Goal: Feedback & Contribution: Submit feedback/report problem

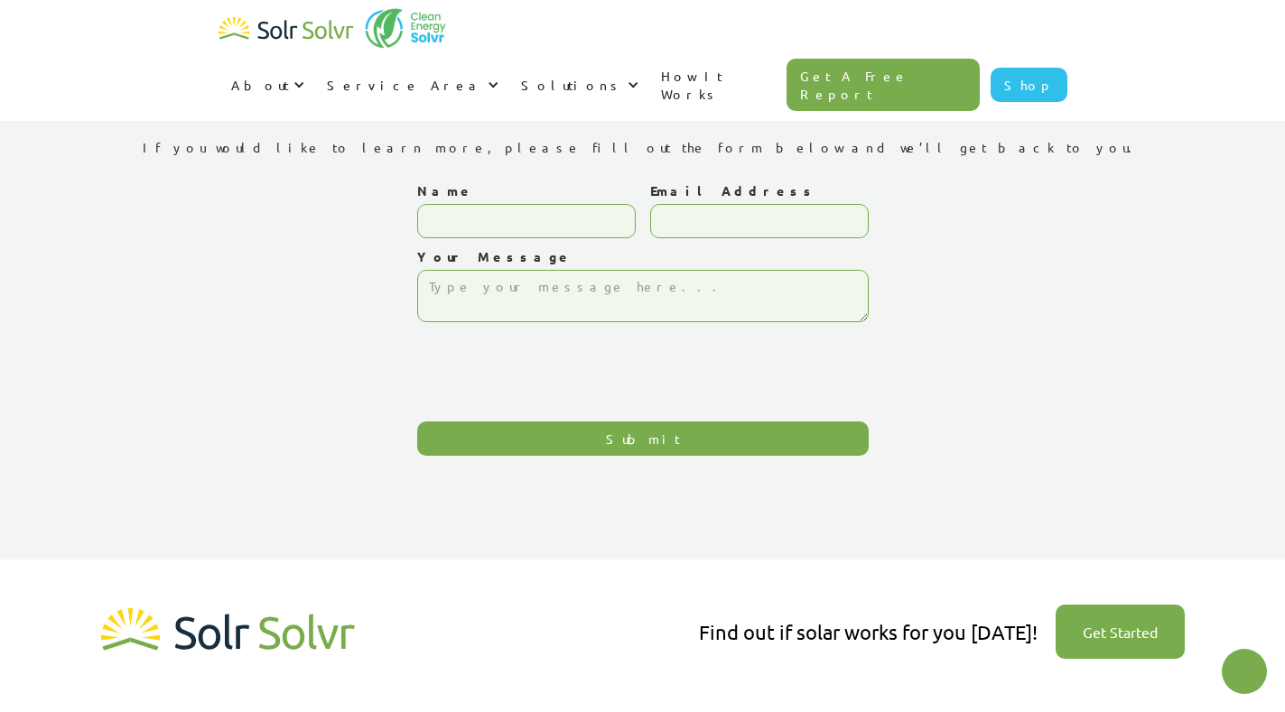
type textarea "x"
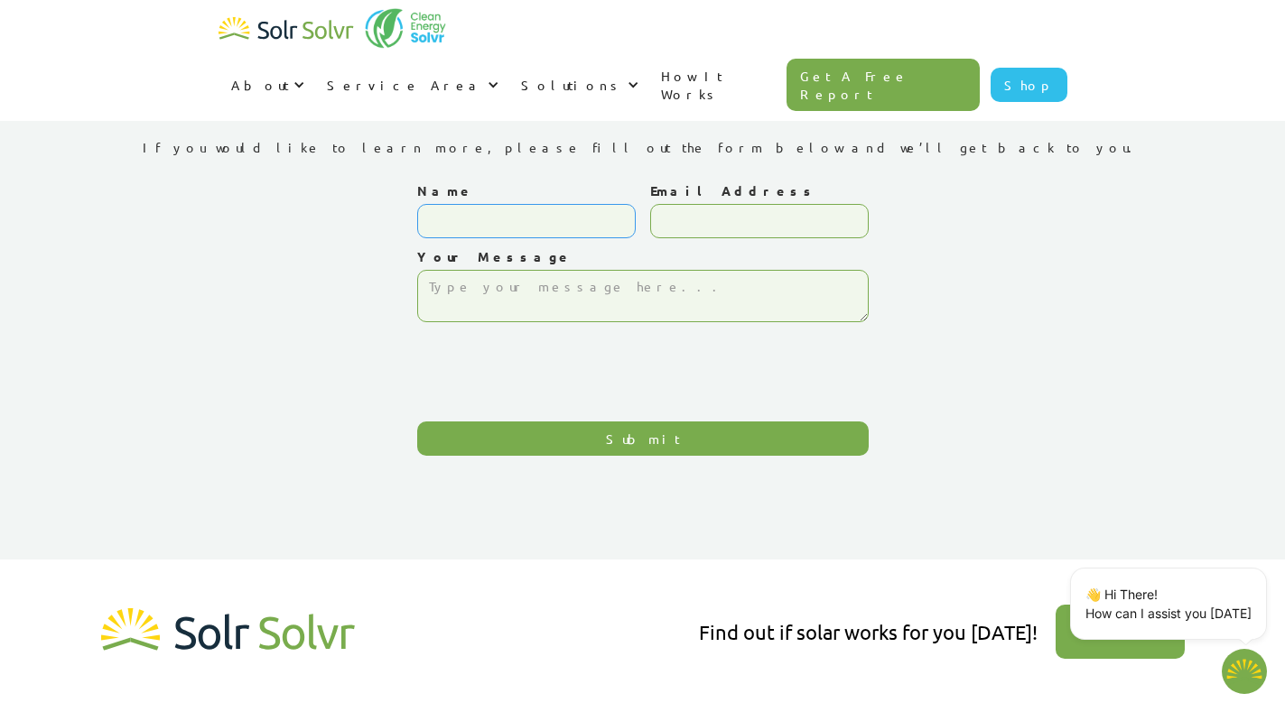
click at [516, 218] on input "Name" at bounding box center [526, 221] width 218 height 34
type input "Ezra Brown"
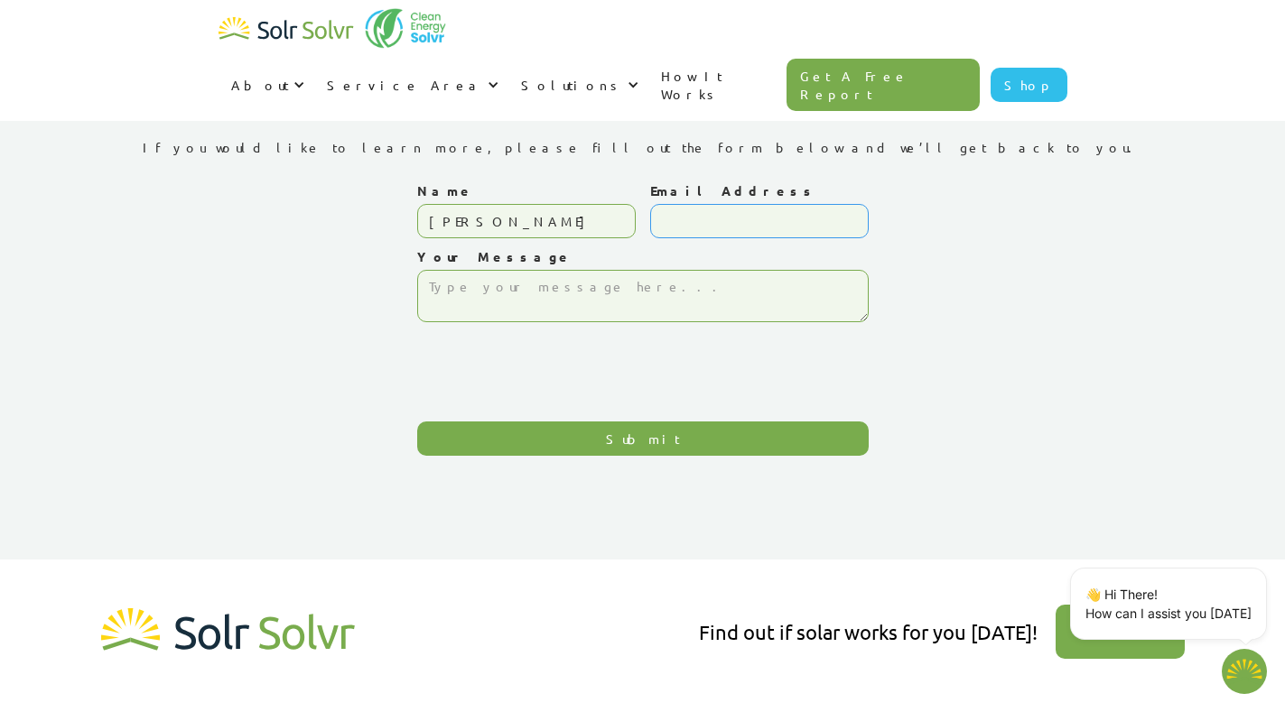
type input "ezrawebdigitalexpert@gmail.com"
click at [441, 292] on textarea "Your Message" at bounding box center [642, 296] width 451 height 52
paste textarea "Re: Drop Traffic Hi Good Morning, I have found some major errors that correspon…"
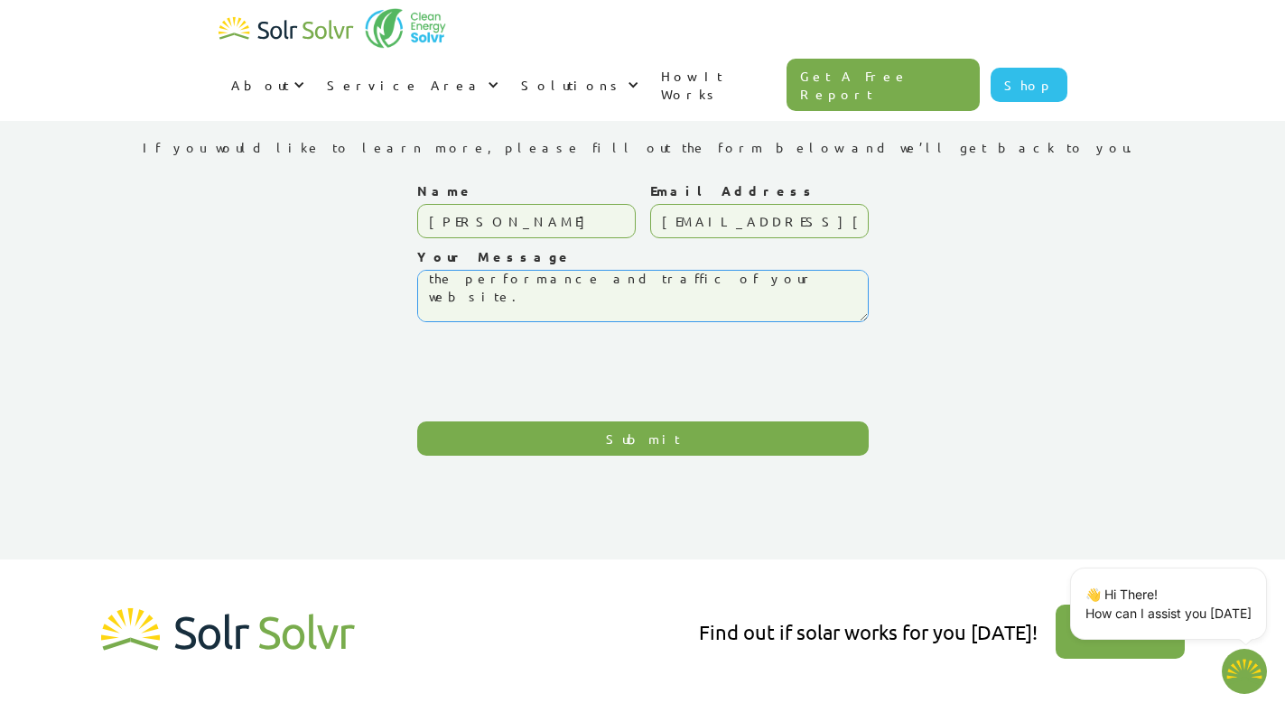
type textarea "Re: Drop Traffic Hi Good Morning, I have found some major errors that correspon…"
click at [615, 431] on input "Submit" at bounding box center [642, 439] width 451 height 34
type input "Please wait..."
type textarea "x"
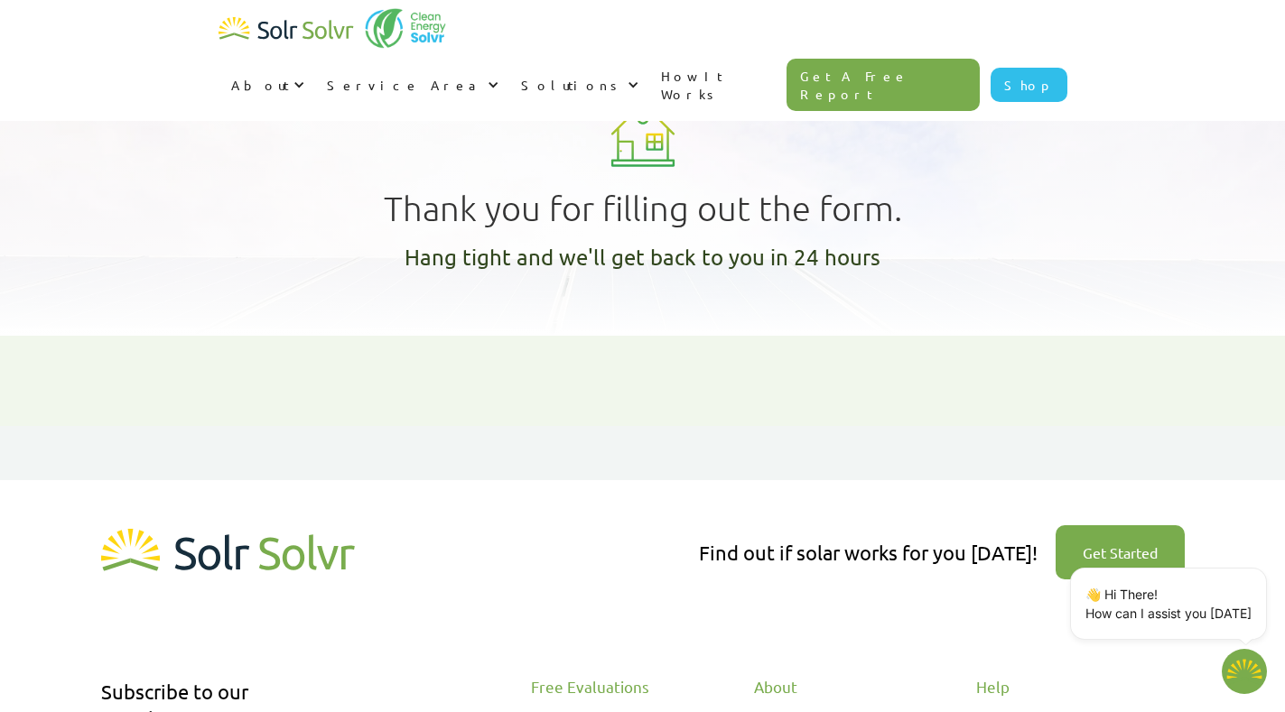
type textarea "x"
